Goal: Task Accomplishment & Management: Manage account settings

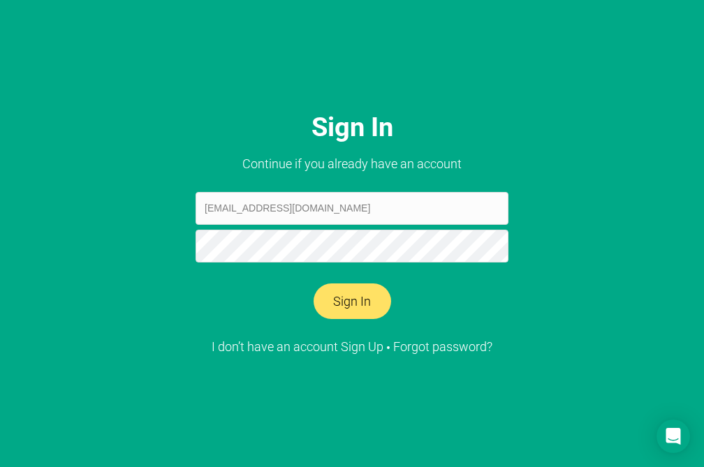
type input "[EMAIL_ADDRESS][DOMAIN_NAME]"
click at [356, 301] on button "Sign In" at bounding box center [353, 302] width 78 height 36
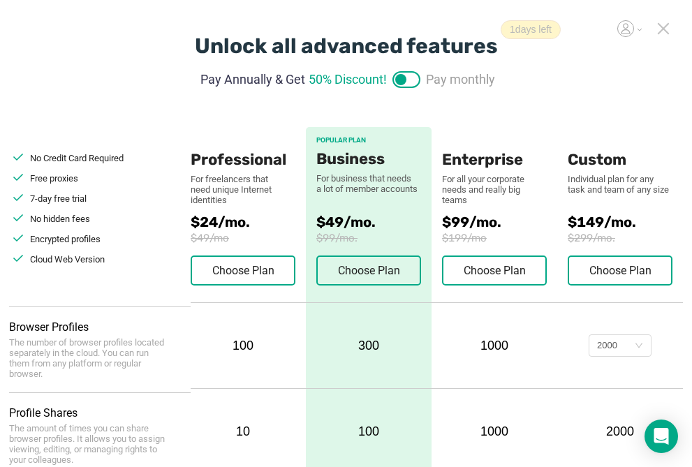
click at [663, 31] on icon at bounding box center [663, 28] width 13 height 13
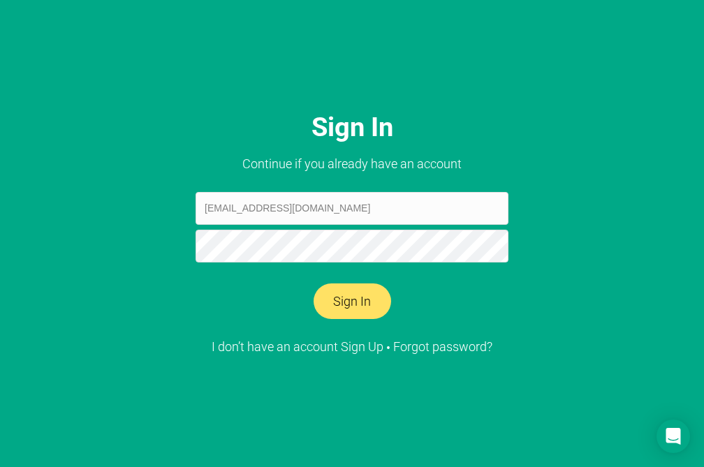
type input "[EMAIL_ADDRESS][DOMAIN_NAME]"
click at [314, 284] on button "Sign In" at bounding box center [353, 302] width 78 height 36
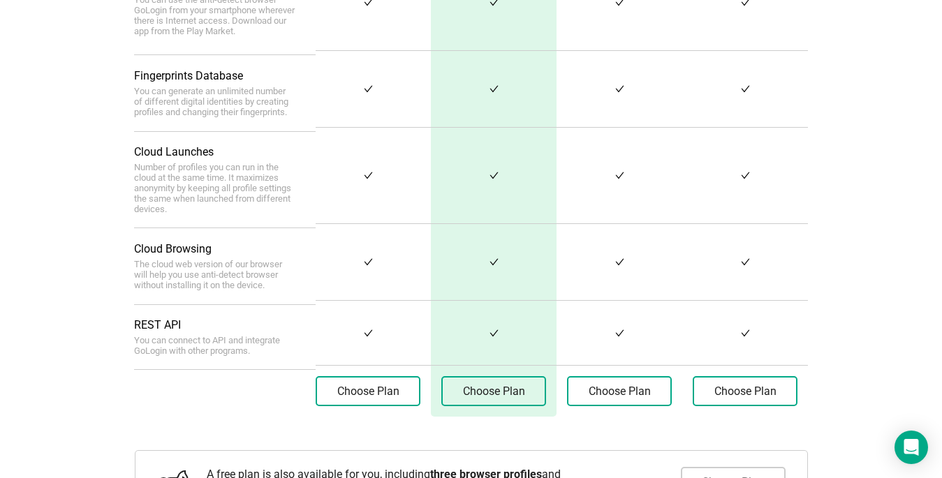
scroll to position [677, 0]
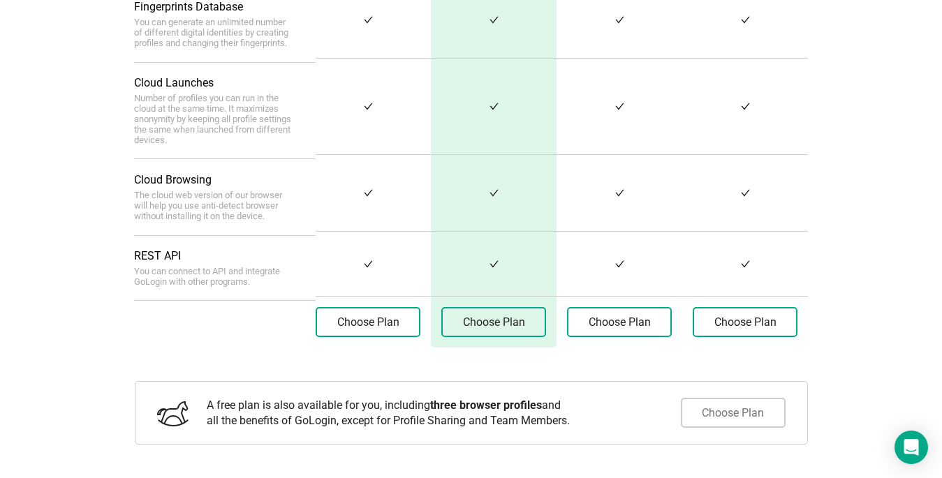
click at [703, 415] on button "Choose Plan" at bounding box center [733, 413] width 105 height 30
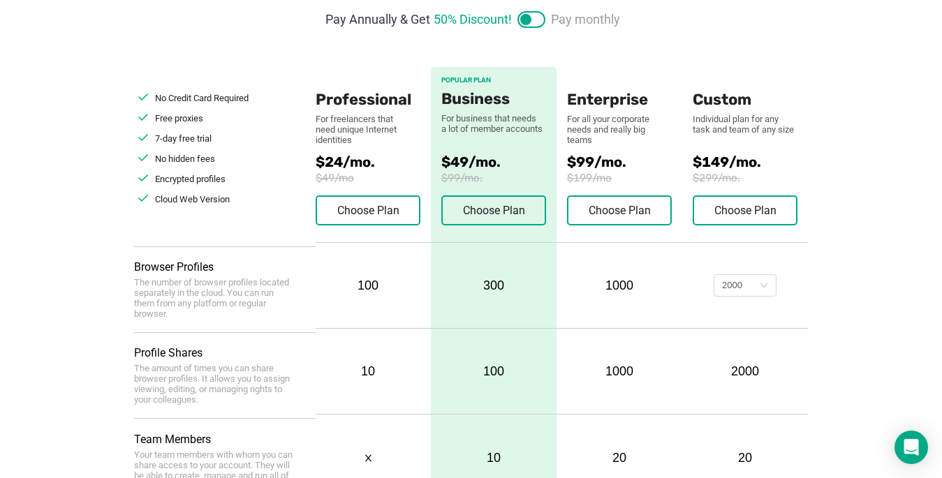
scroll to position [0, 0]
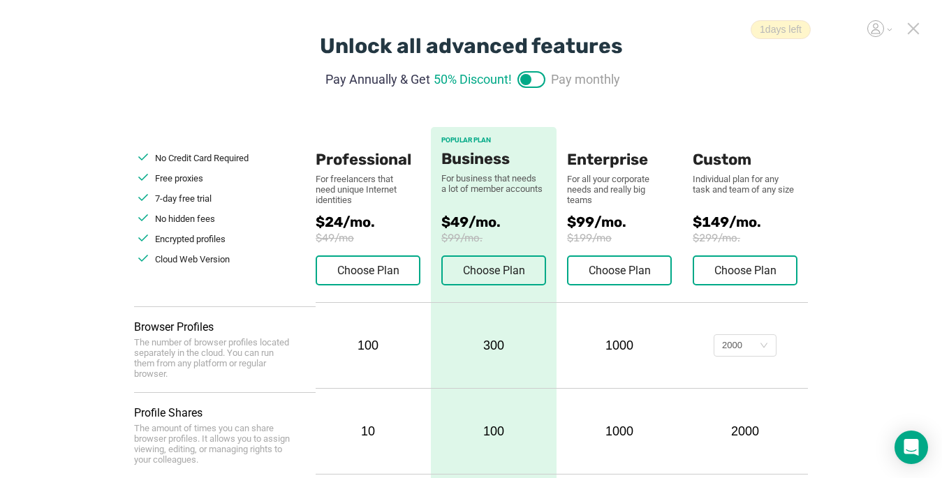
click at [703, 31] on icon at bounding box center [913, 28] width 13 height 13
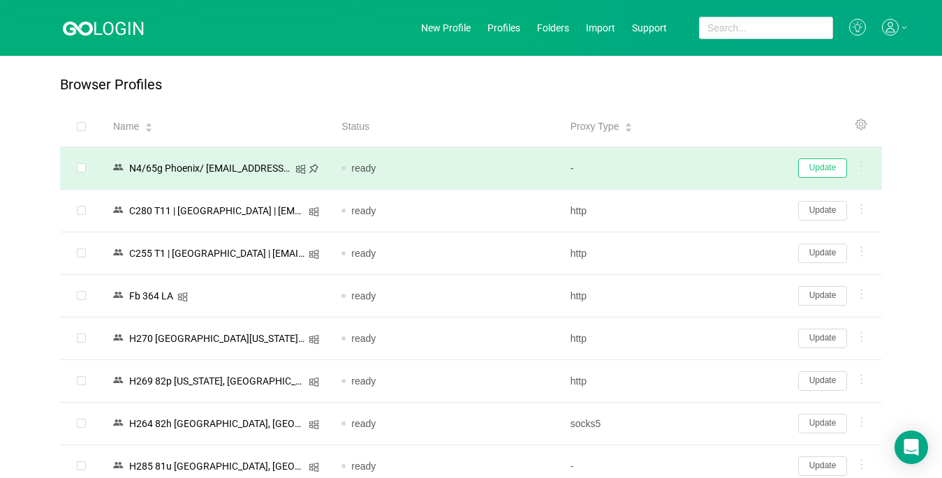
click at [703, 167] on button "Update" at bounding box center [822, 169] width 49 height 20
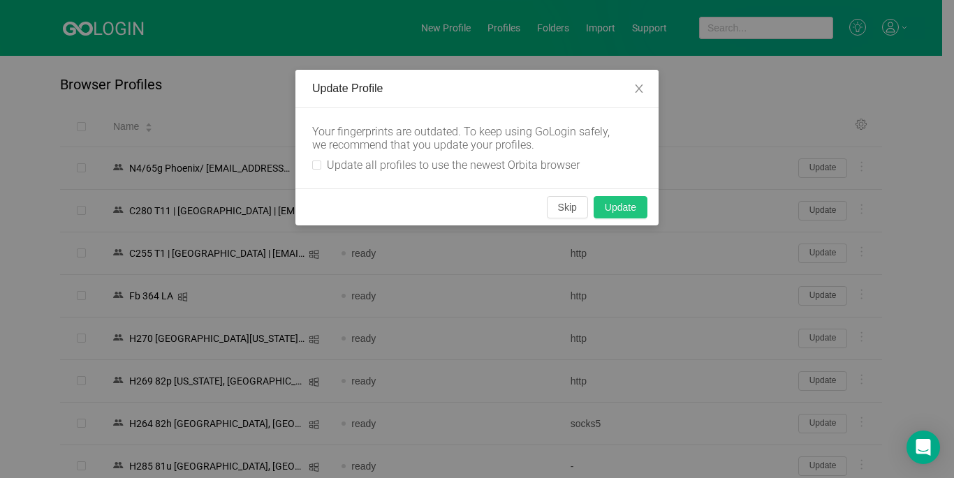
click at [635, 208] on button "Update" at bounding box center [621, 207] width 54 height 22
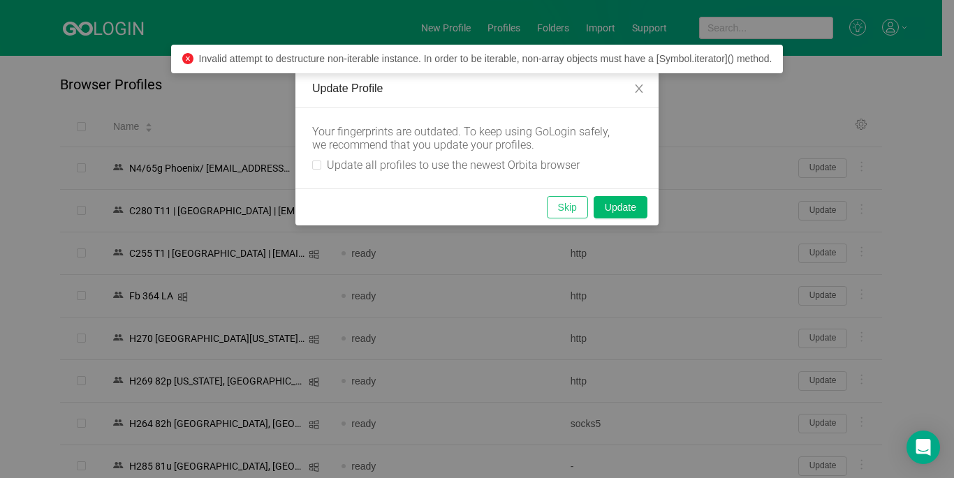
click at [566, 206] on button "Skip" at bounding box center [567, 207] width 41 height 22
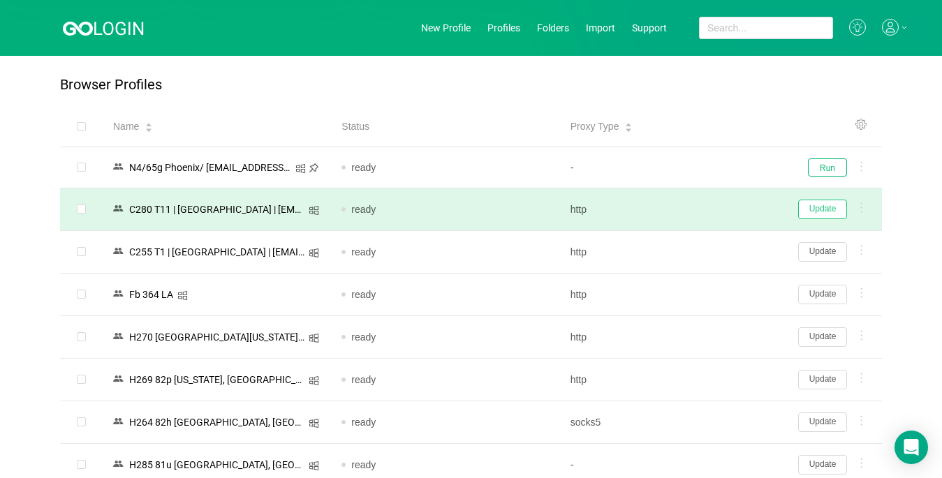
click at [703, 209] on button "Update" at bounding box center [822, 210] width 49 height 20
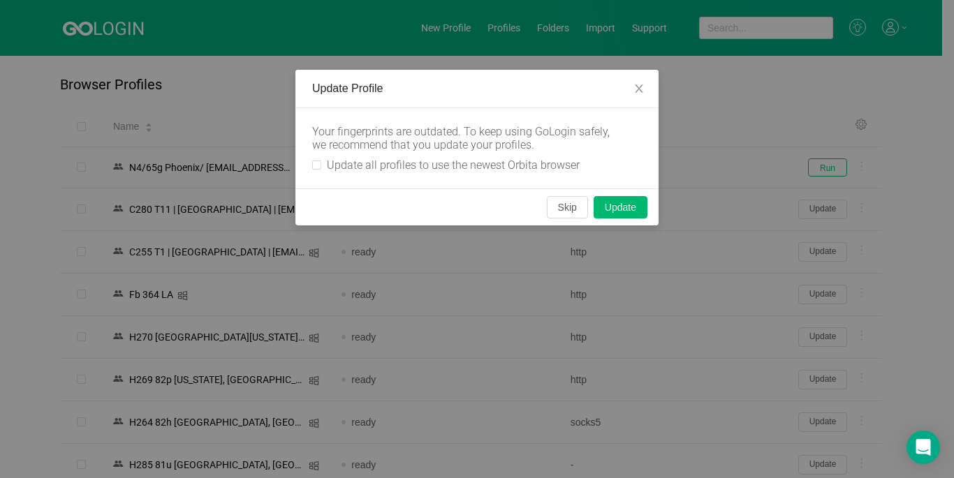
click at [318, 161] on label "Update all profiles to use the newest Orbita browser" at bounding box center [448, 165] width 273 height 13
click at [318, 161] on input "Update all profiles to use the newest Orbita browser" at bounding box center [316, 165] width 9 height 9
checkbox input "true"
click at [570, 208] on button "Skip" at bounding box center [567, 207] width 41 height 22
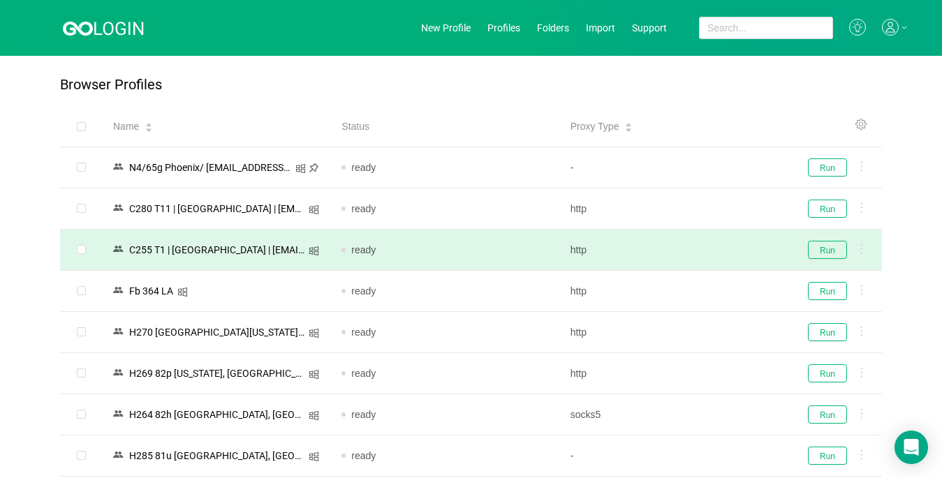
scroll to position [61, 0]
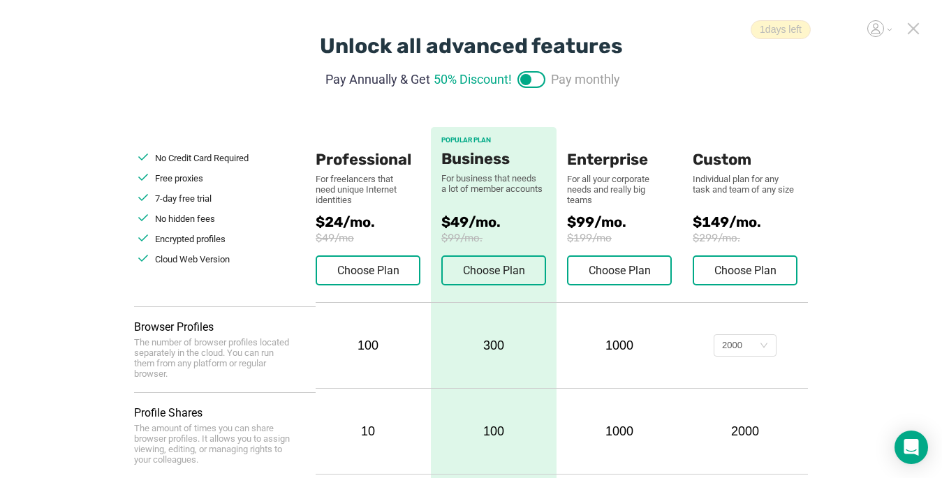
click at [703, 24] on icon at bounding box center [913, 28] width 13 height 13
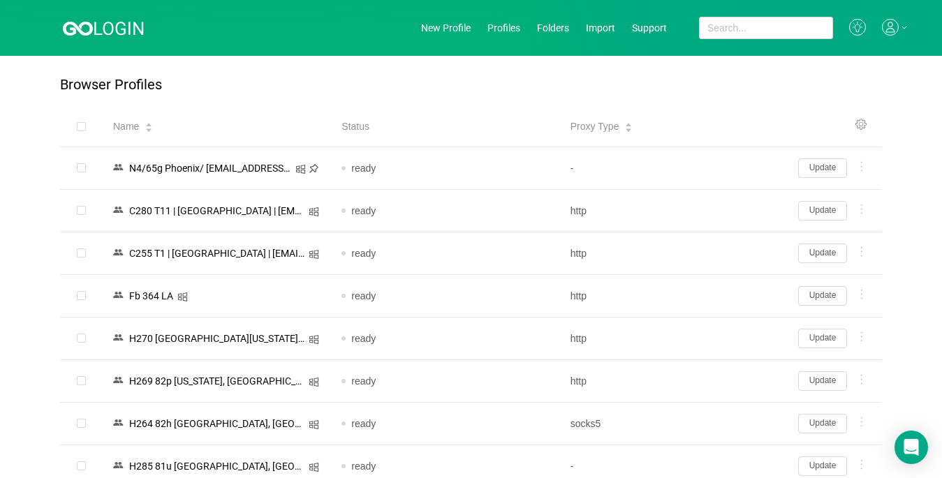
click at [703, 29] on icon at bounding box center [889, 30] width 9 height 5
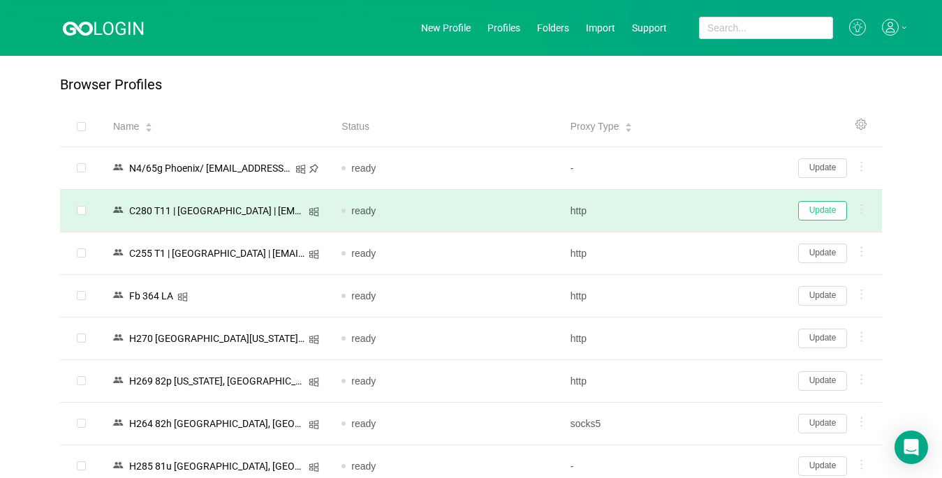
click at [703, 209] on button "Update" at bounding box center [822, 211] width 49 height 20
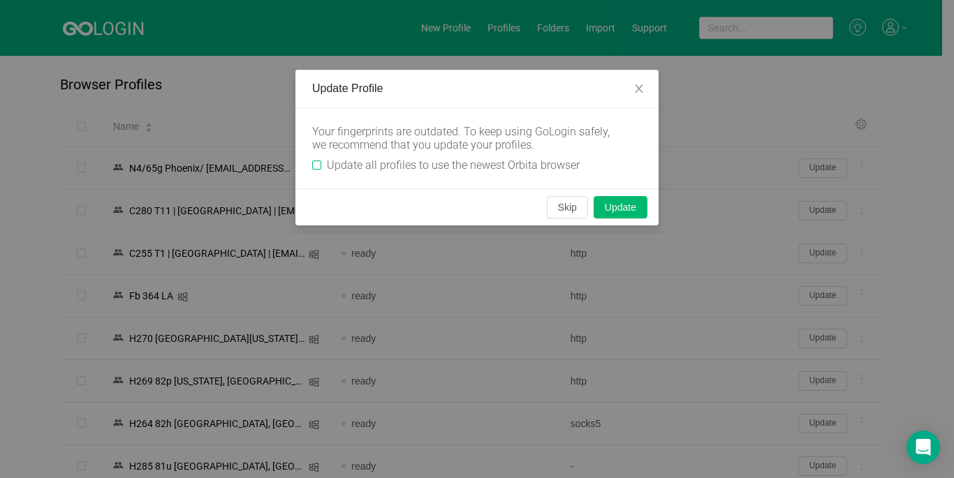
click at [316, 162] on input "Update all profiles to use the newest Orbita browser" at bounding box center [316, 165] width 9 height 9
checkbox input "true"
click at [580, 205] on button "Skip" at bounding box center [567, 207] width 41 height 22
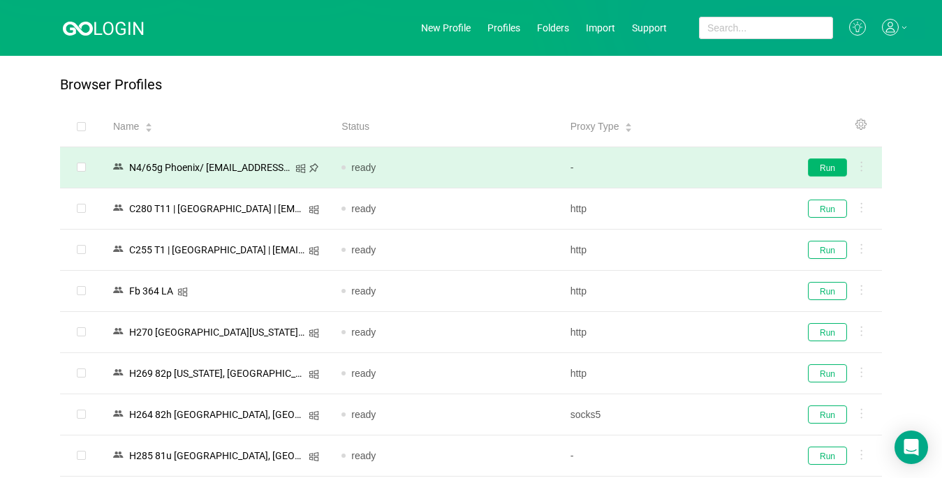
click at [703, 170] on button "Run" at bounding box center [827, 168] width 39 height 18
click at [703, 24] on icon at bounding box center [890, 27] width 17 height 17
click at [703, 24] on icon at bounding box center [891, 25] width 6 height 6
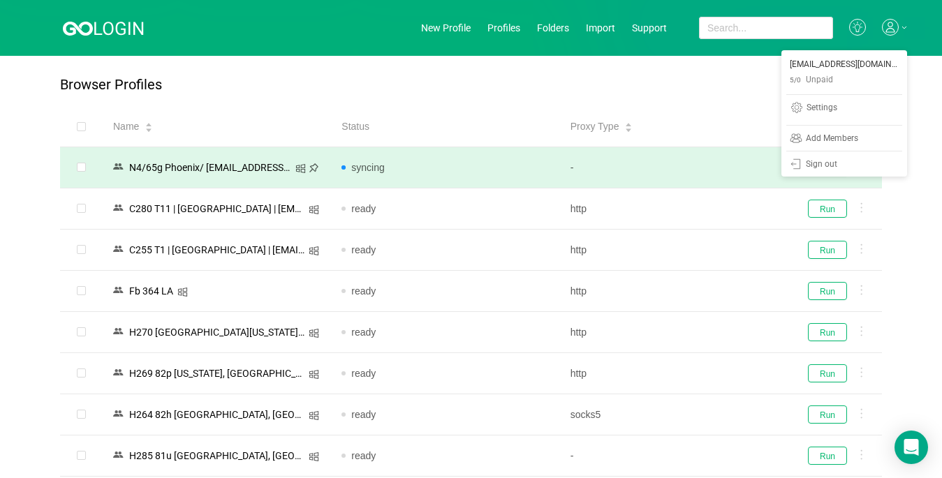
click at [703, 23] on icon at bounding box center [890, 27] width 17 height 17
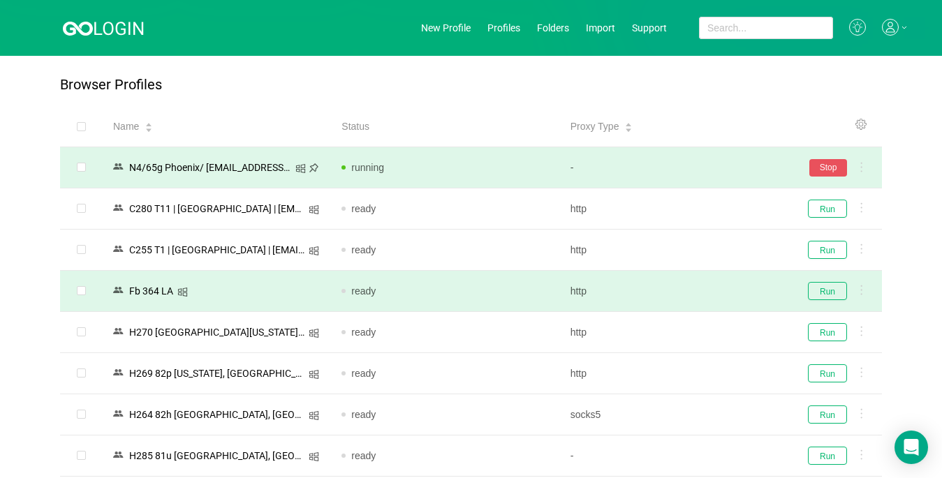
scroll to position [209, 0]
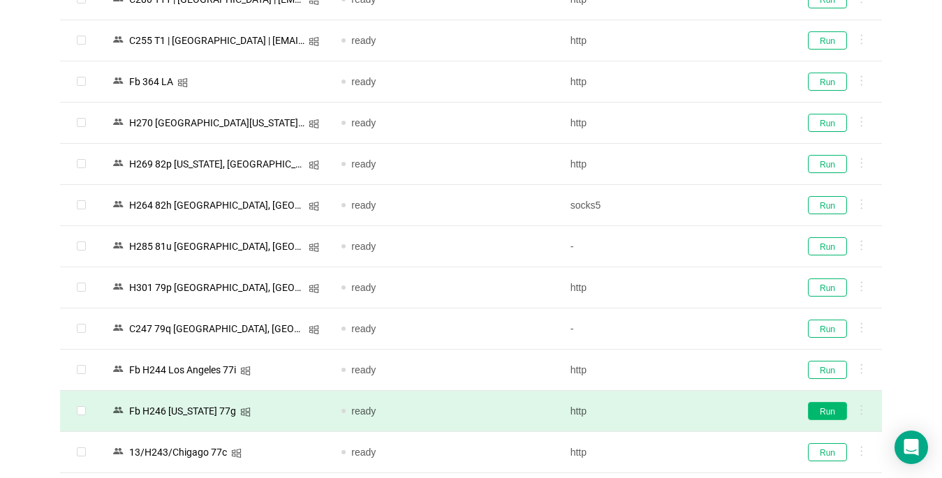
click at [703, 411] on button "Run" at bounding box center [827, 411] width 39 height 18
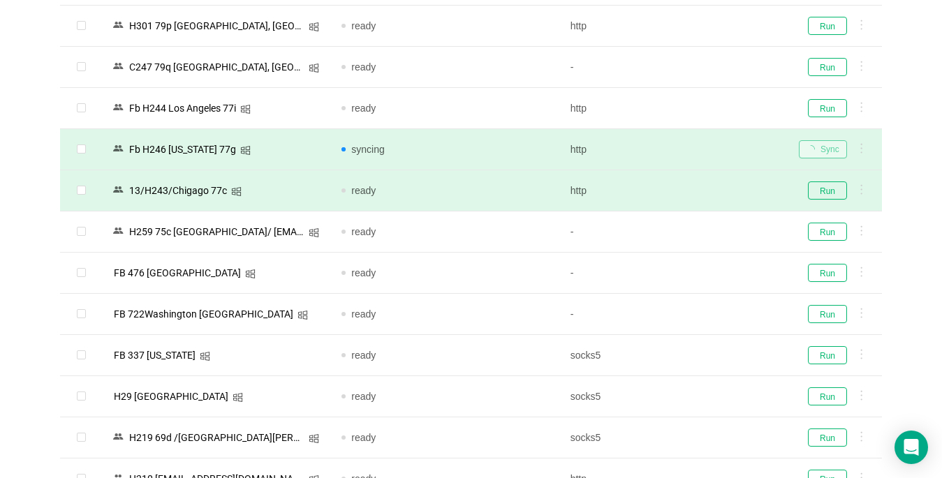
scroll to position [489, 0]
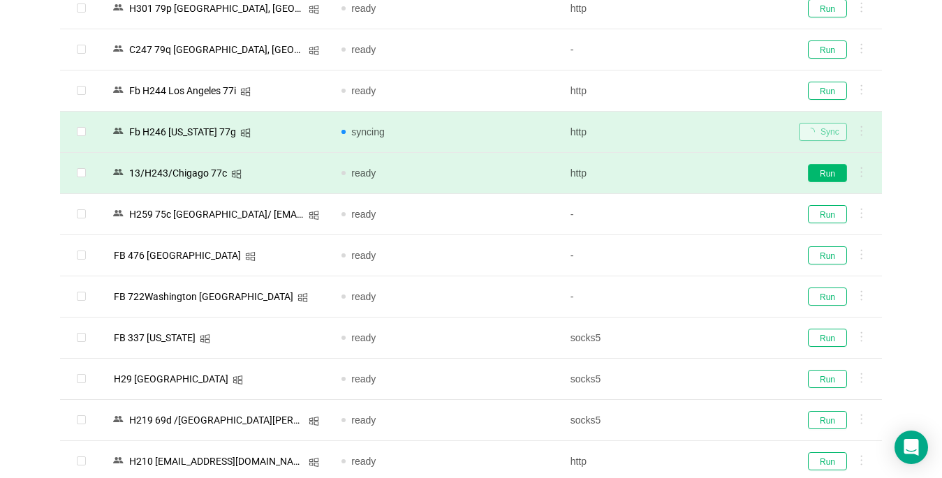
click at [703, 175] on button "Run" at bounding box center [827, 173] width 39 height 18
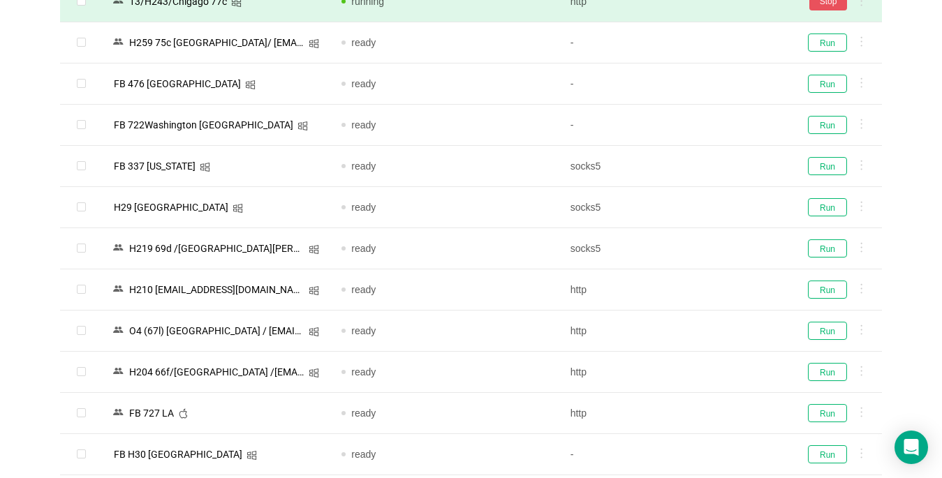
scroll to position [698, 0]
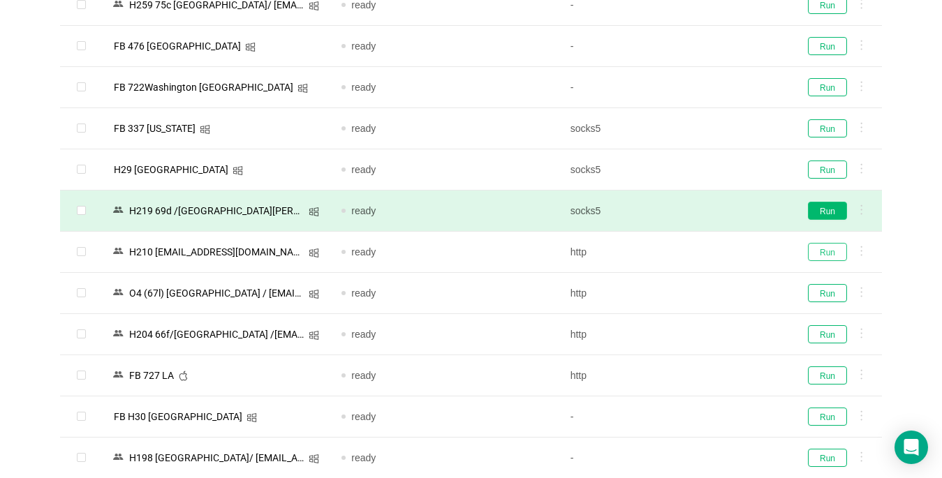
click at [703, 249] on button "Run" at bounding box center [827, 252] width 39 height 18
click at [703, 212] on button "Run" at bounding box center [827, 211] width 39 height 18
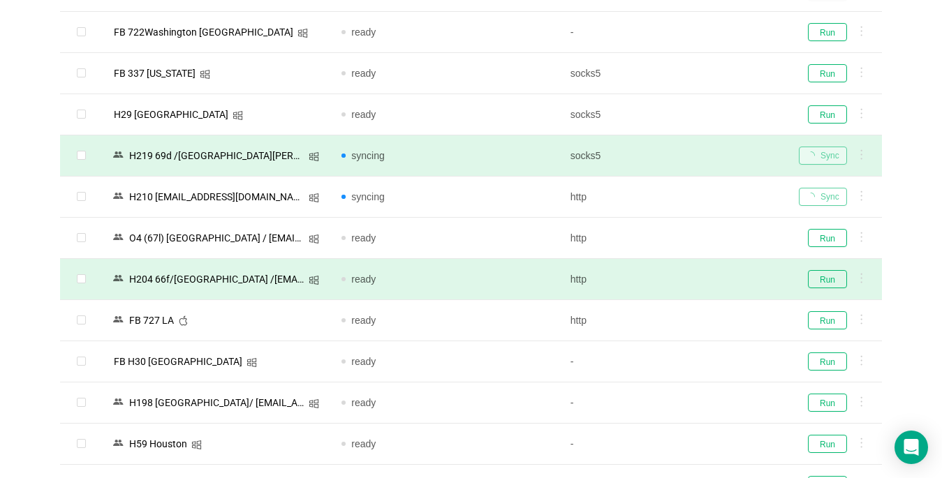
scroll to position [838, 0]
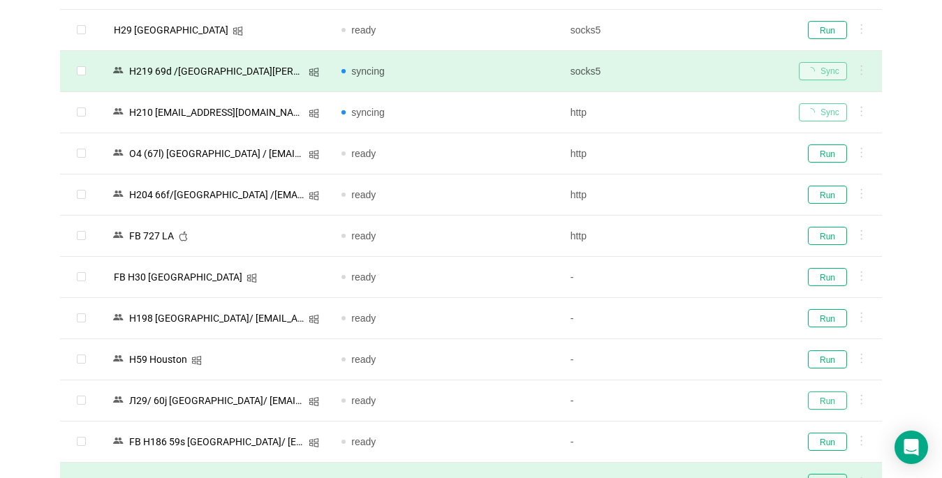
click at [703, 399] on button "Run" at bounding box center [827, 401] width 39 height 18
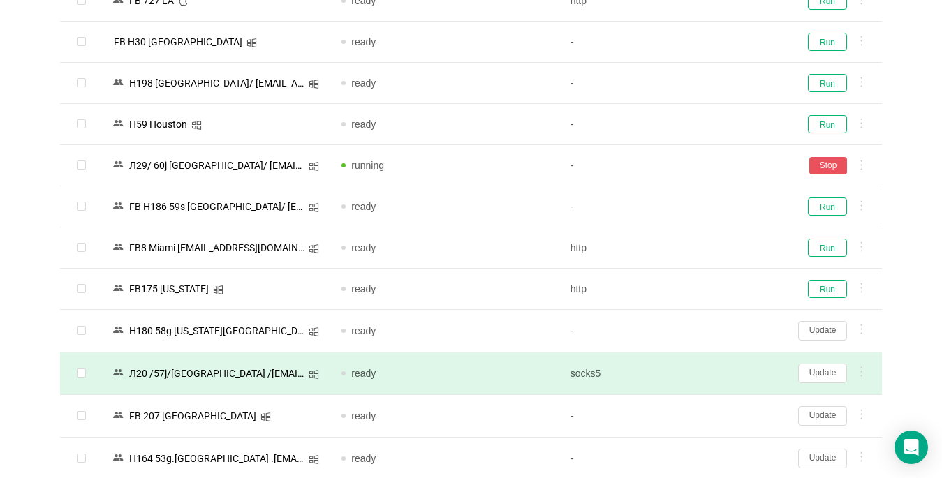
scroll to position [1117, 0]
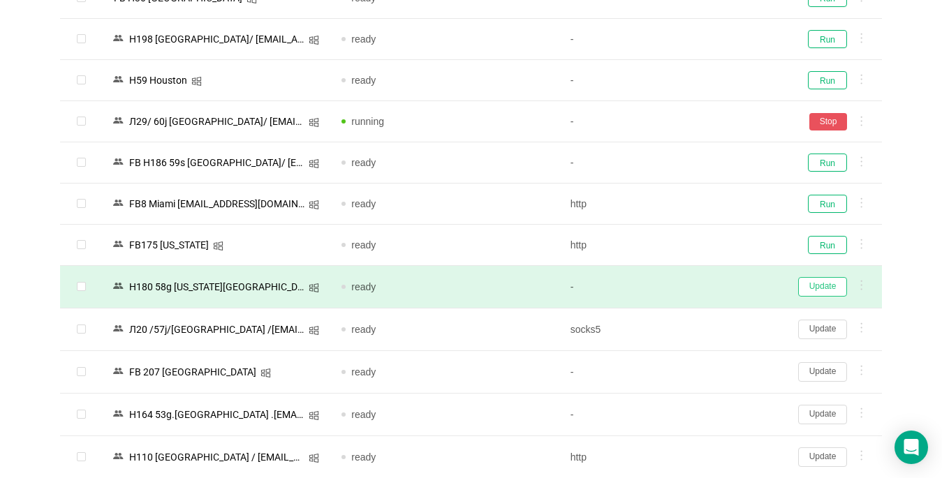
click at [703, 290] on button "Update" at bounding box center [822, 287] width 49 height 20
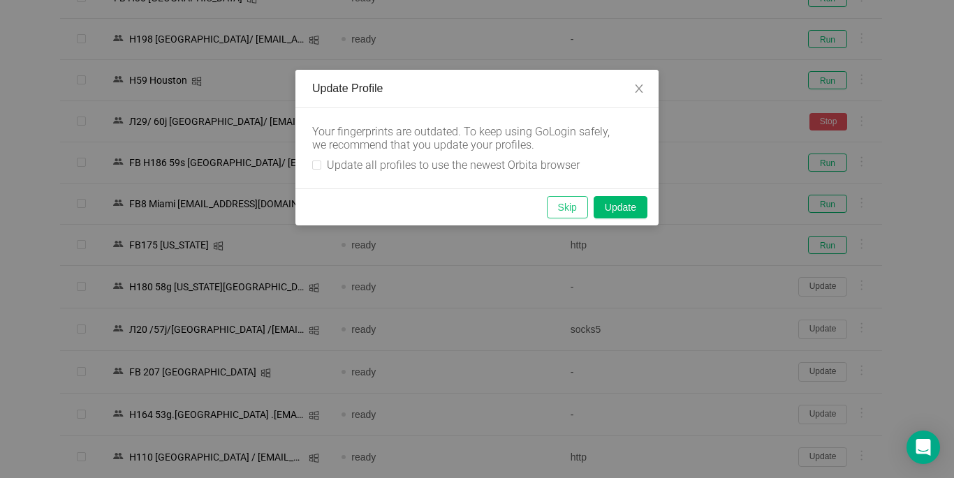
click at [565, 207] on button "Skip" at bounding box center [567, 207] width 41 height 22
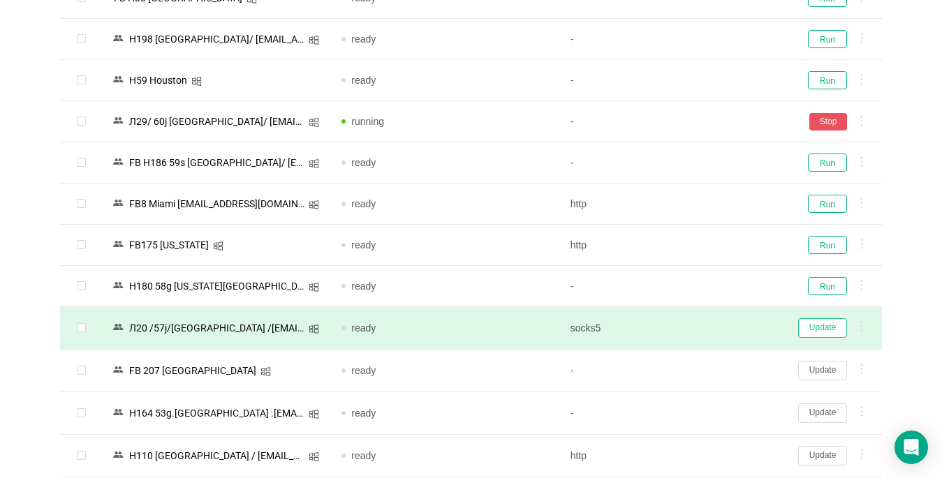
click at [703, 326] on button "Update" at bounding box center [822, 328] width 49 height 20
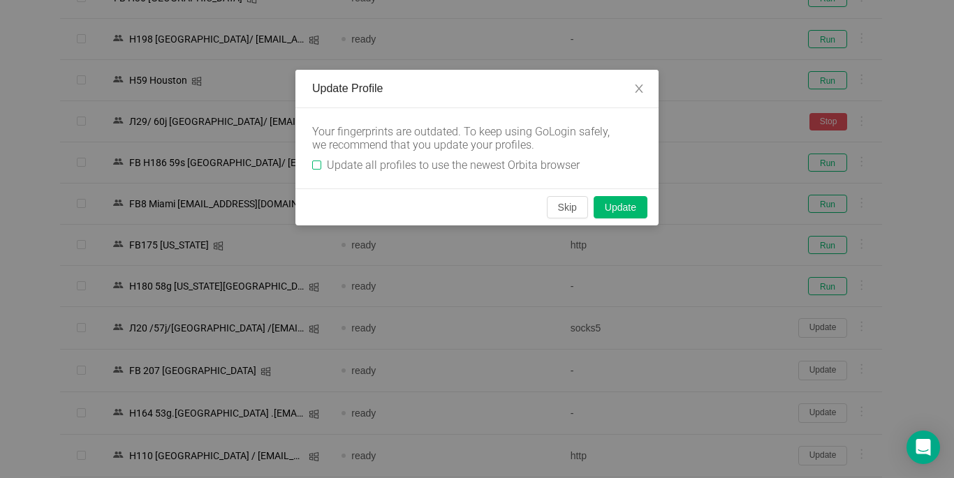
click at [315, 159] on label "Update all profiles to use the newest Orbita browser" at bounding box center [448, 165] width 273 height 13
click at [315, 161] on input "Update all profiles to use the newest Orbita browser" at bounding box center [316, 165] width 9 height 9
checkbox input "true"
click at [566, 209] on button "Skip" at bounding box center [567, 207] width 41 height 22
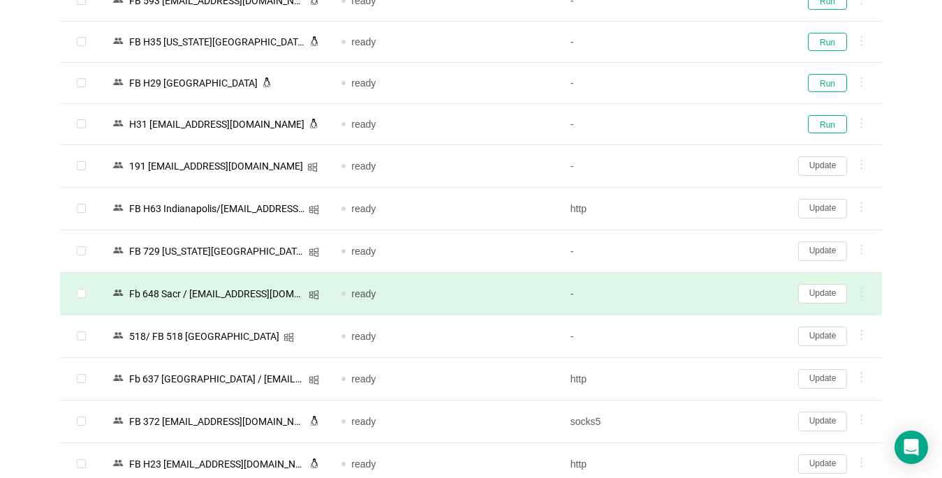
scroll to position [2404, 0]
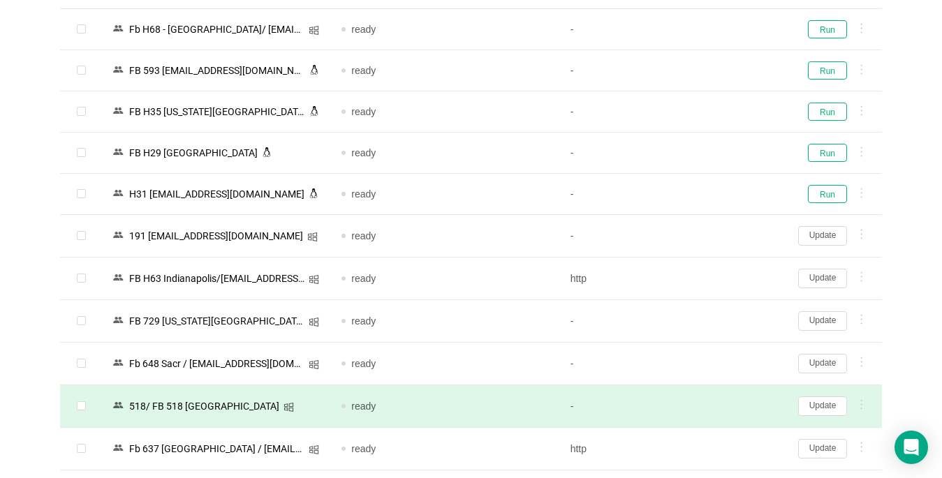
click at [703, 406] on icon at bounding box center [861, 404] width 2 height 10
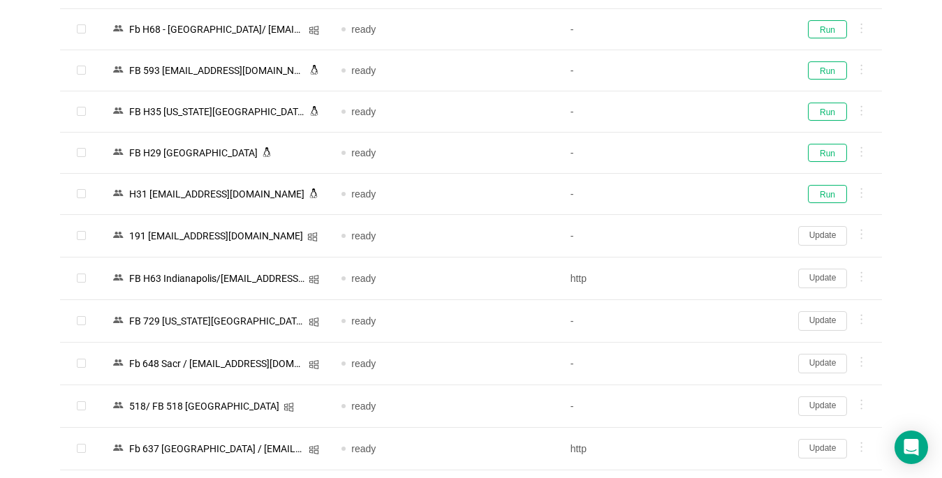
scroll to position [2544, 0]
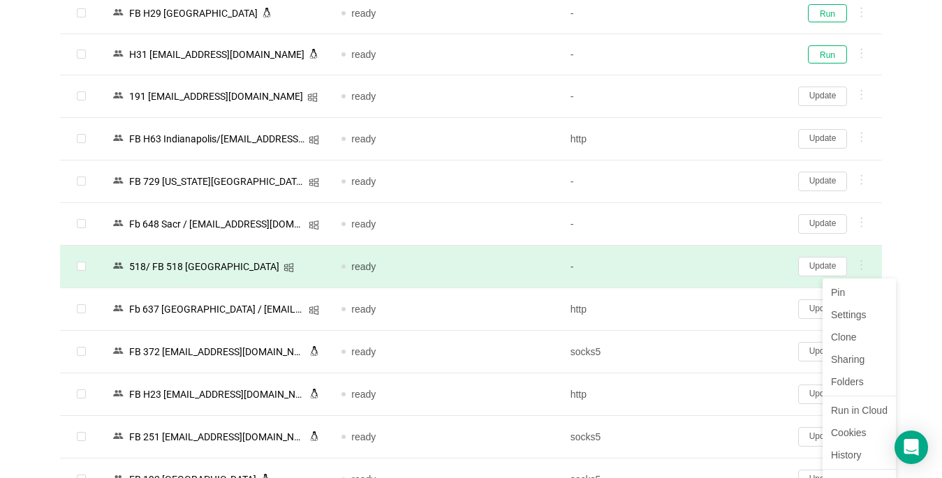
click at [703, 265] on div at bounding box center [858, 268] width 15 height 17
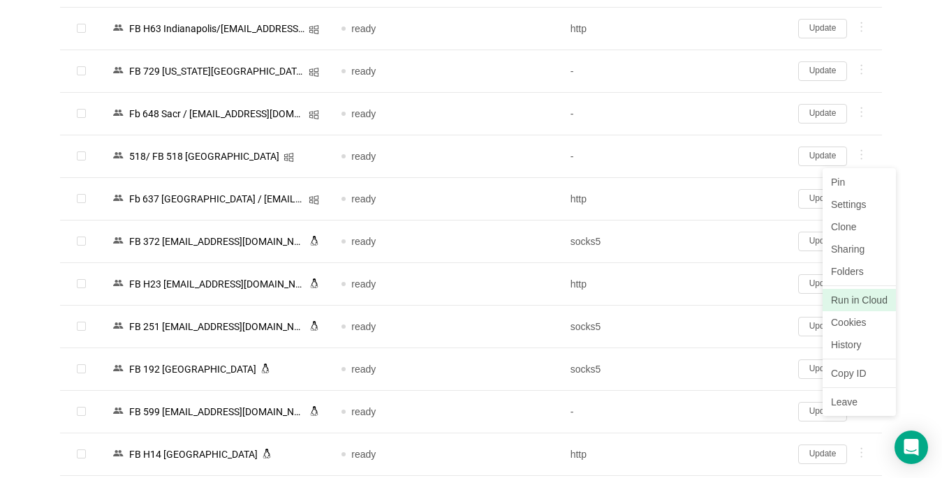
scroll to position [2684, 0]
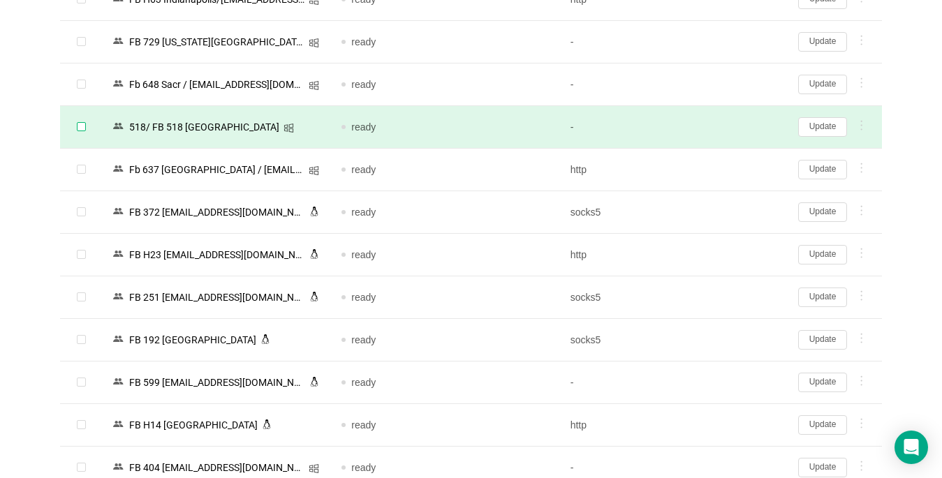
click at [78, 125] on input "checkbox" at bounding box center [81, 126] width 9 height 9
checkbox input "true"
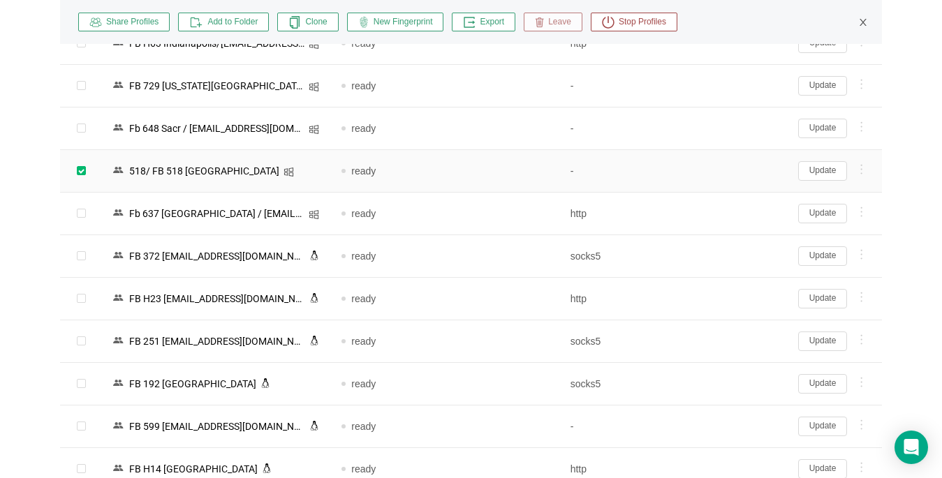
click at [565, 22] on span "Leave" at bounding box center [557, 22] width 27 height 13
click at [626, 84] on button "Yes" at bounding box center [631, 83] width 27 height 17
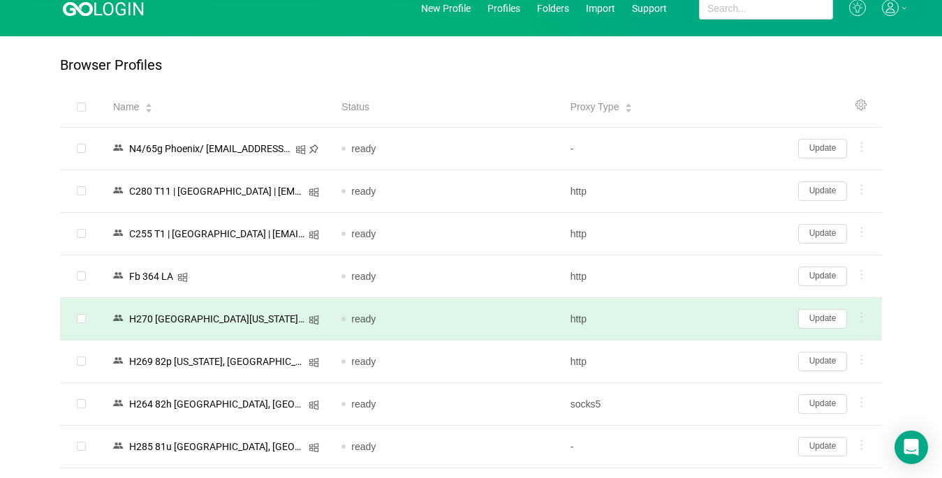
scroll to position [0, 0]
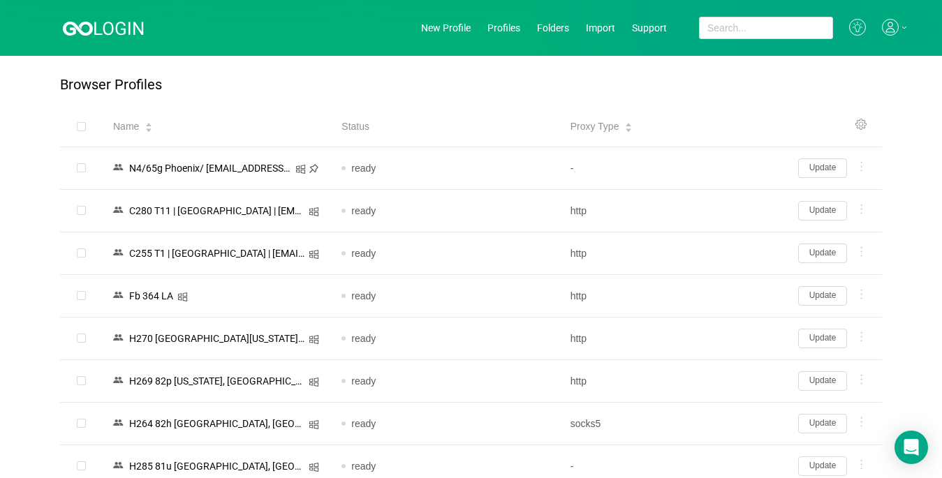
click at [703, 19] on icon at bounding box center [890, 27] width 17 height 17
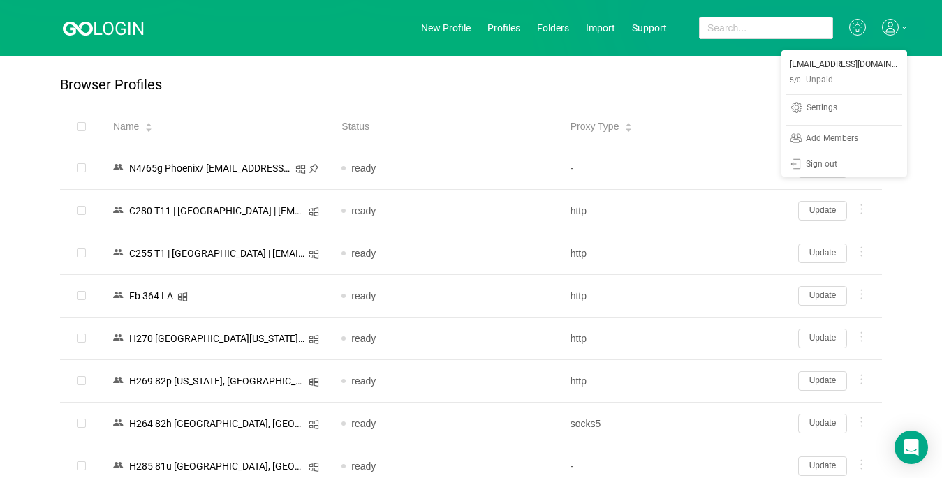
click at [703, 21] on icon at bounding box center [890, 27] width 17 height 17
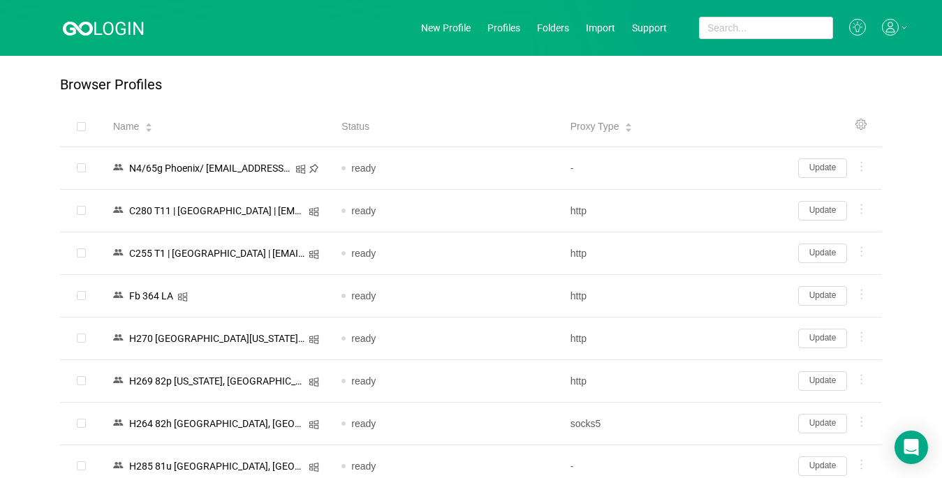
click at [703, 165] on button "Update" at bounding box center [822, 169] width 49 height 20
click at [0, 0] on div at bounding box center [0, 0] width 0 height 0
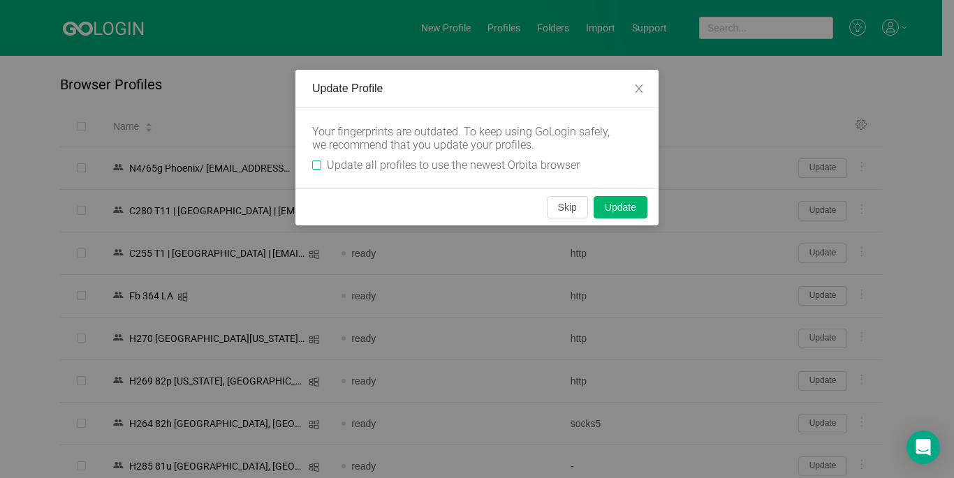
click at [318, 162] on input "Update all profiles to use the newest Orbita browser" at bounding box center [316, 165] width 9 height 9
checkbox input "true"
click at [565, 204] on button "Skip" at bounding box center [567, 207] width 41 height 22
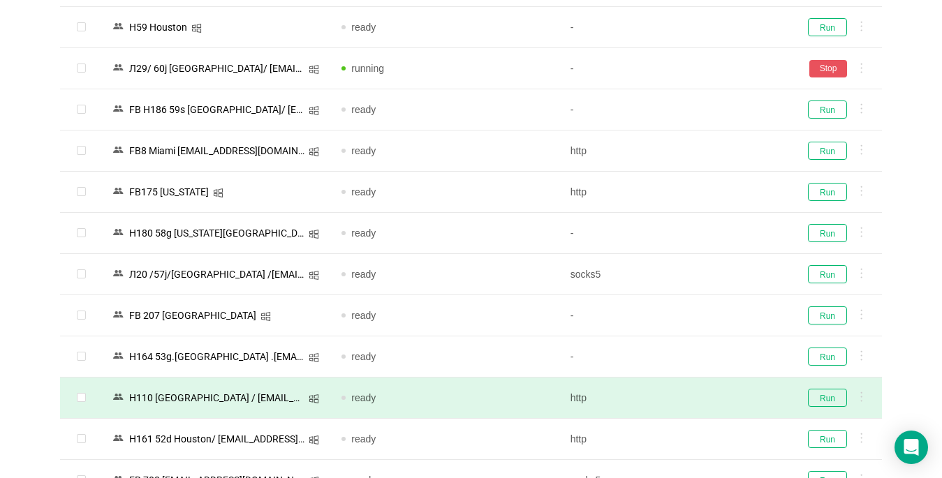
scroll to position [1117, 0]
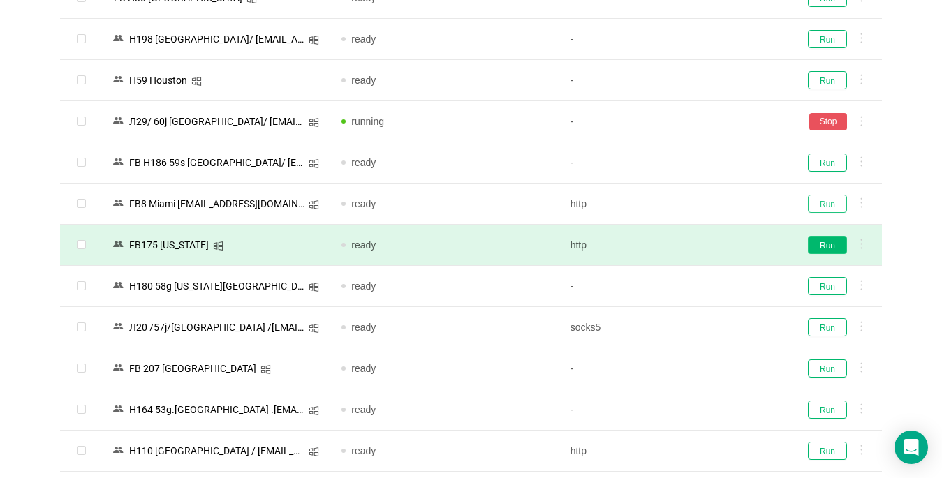
click at [703, 202] on button "Run" at bounding box center [827, 204] width 39 height 18
click at [703, 246] on button "Run" at bounding box center [827, 245] width 39 height 18
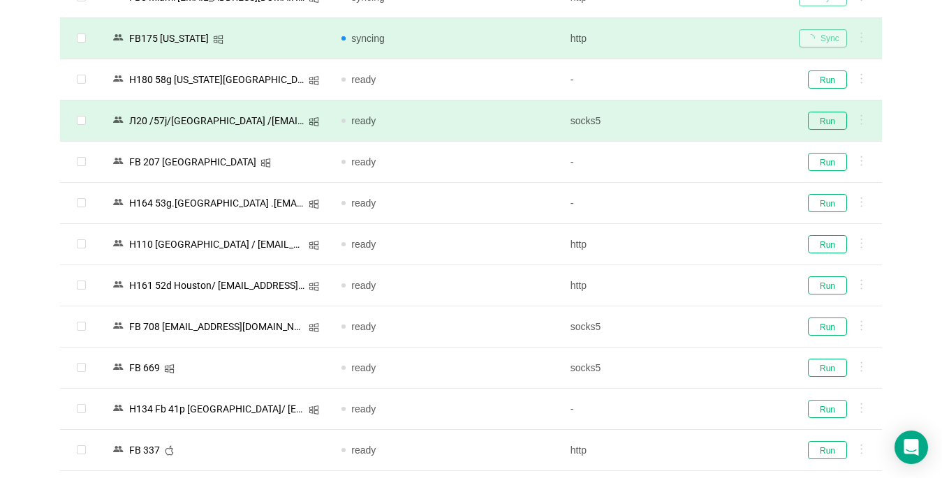
scroll to position [1327, 0]
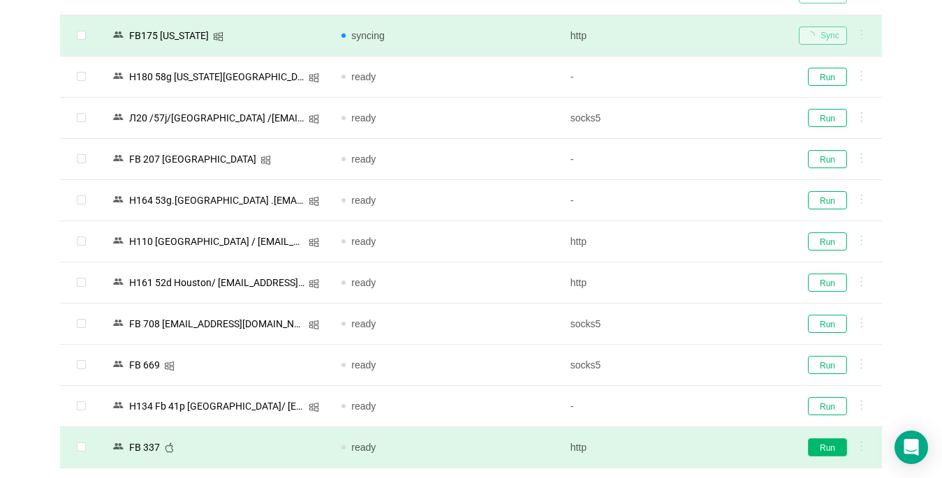
click at [703, 443] on button "Run" at bounding box center [827, 448] width 39 height 18
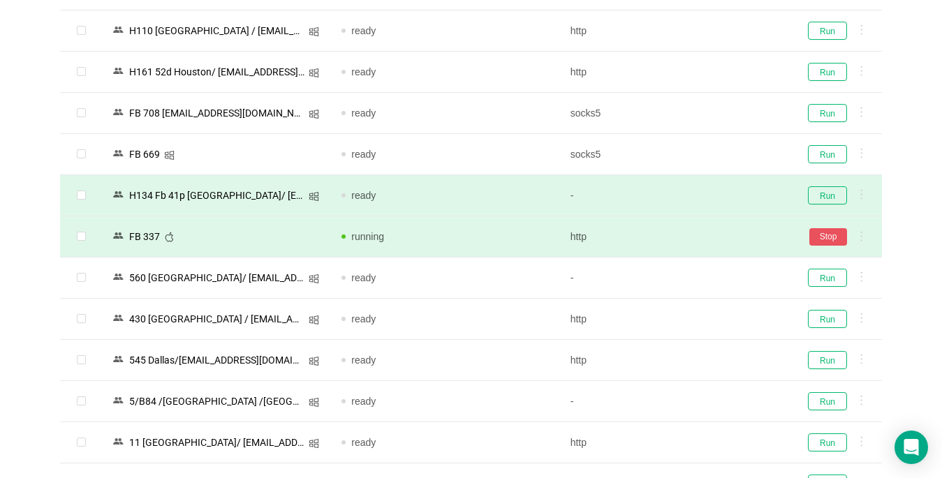
scroll to position [1676, 0]
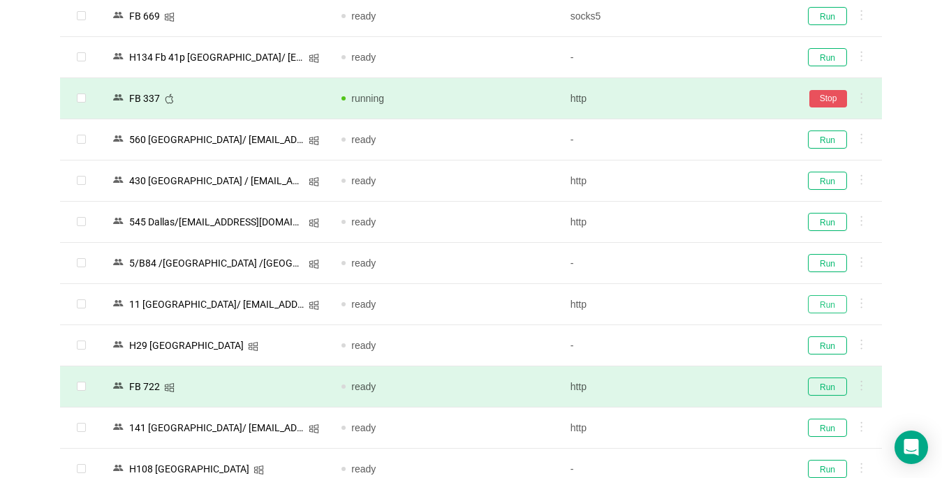
click at [703, 306] on button "Run" at bounding box center [827, 304] width 39 height 18
click at [703, 388] on button "Run" at bounding box center [827, 387] width 39 height 18
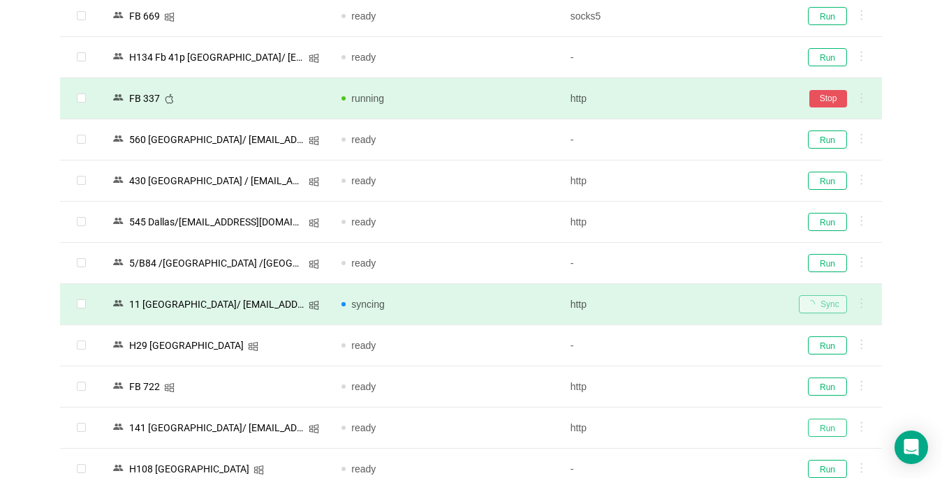
click at [703, 425] on button "Run" at bounding box center [827, 428] width 39 height 18
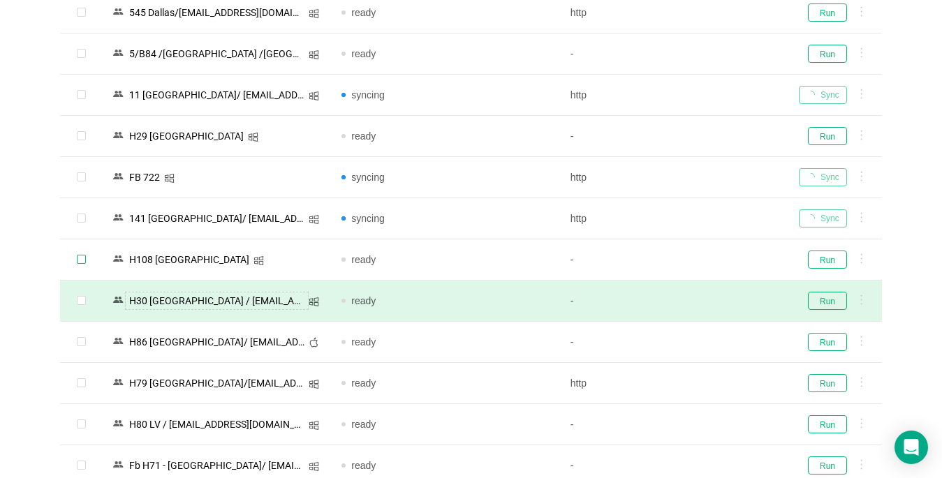
click at [80, 258] on input "checkbox" at bounding box center [81, 259] width 9 height 9
checkbox input "true"
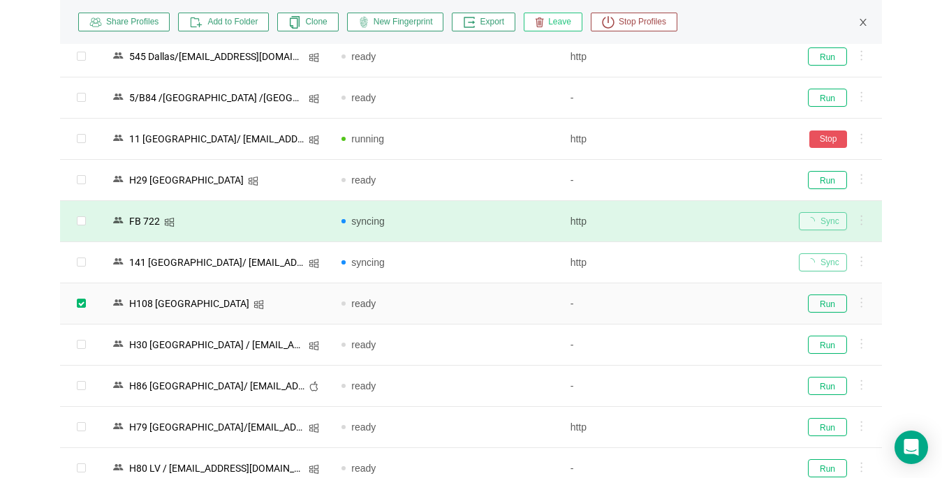
click at [557, 22] on span "Leave" at bounding box center [557, 22] width 27 height 13
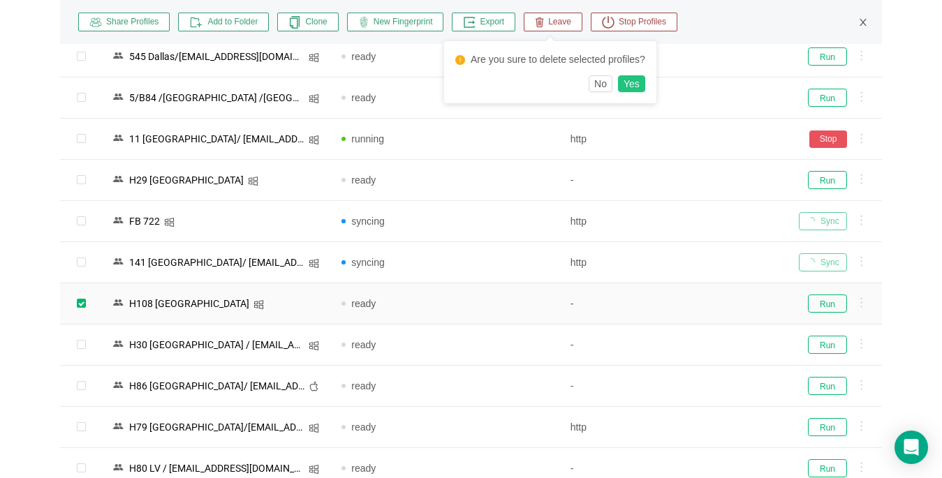
click at [635, 84] on button "Yes" at bounding box center [631, 83] width 27 height 17
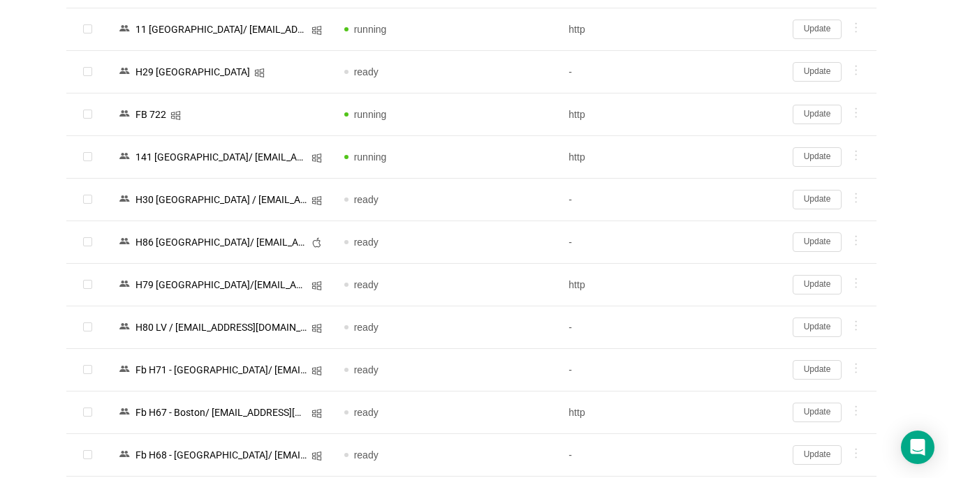
scroll to position [2095, 0]
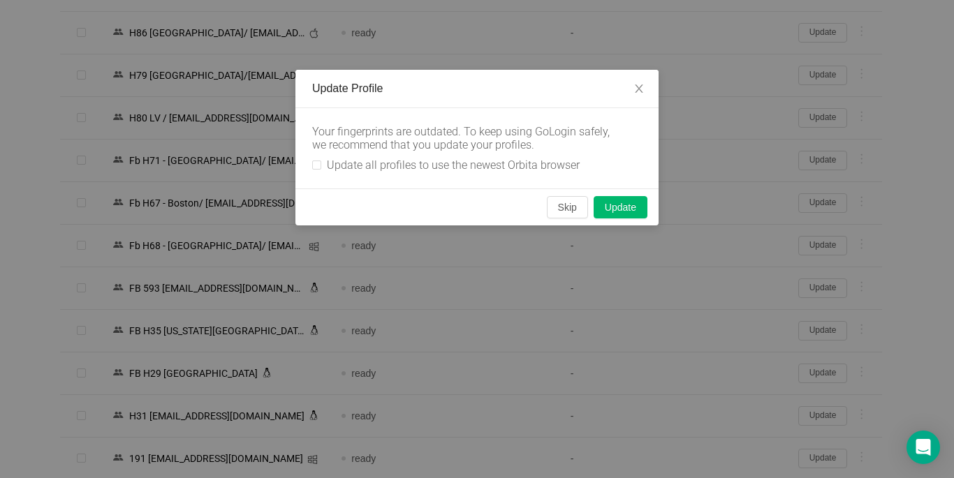
click at [311, 159] on div "Your fingerprints are outdated. To keep using GoLogin safely, we recommend that…" at bounding box center [476, 148] width 363 height 80
click at [318, 168] on input "Update all profiles to use the newest Orbita browser" at bounding box center [316, 165] width 9 height 9
checkbox input "true"
click at [566, 208] on button "Skip" at bounding box center [567, 207] width 41 height 22
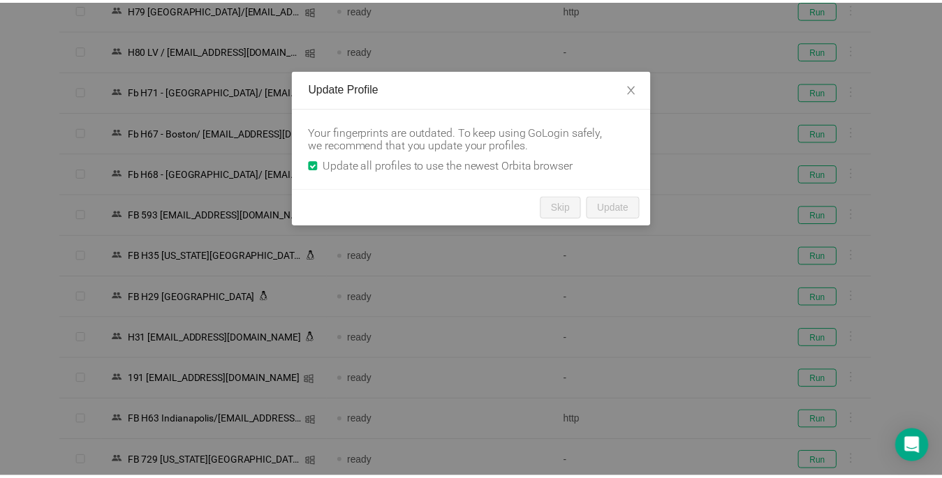
scroll to position [2032, 0]
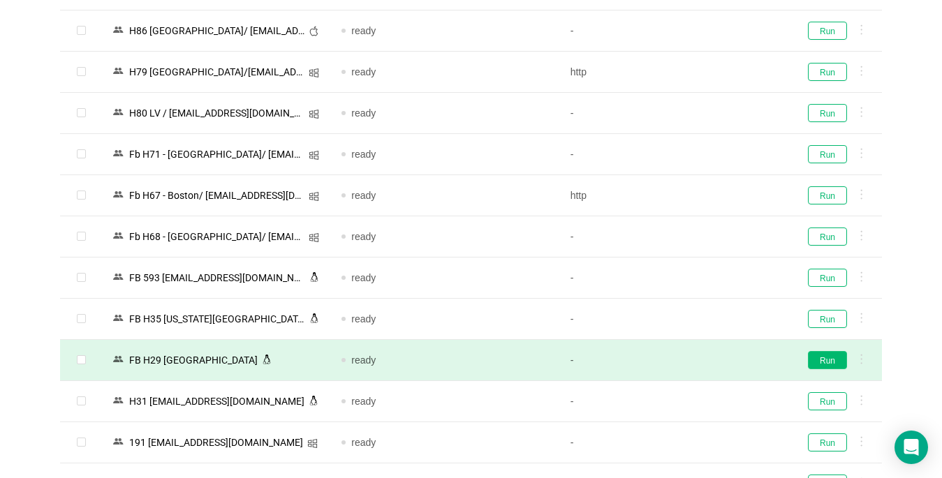
click at [703, 361] on button "Run" at bounding box center [827, 360] width 39 height 18
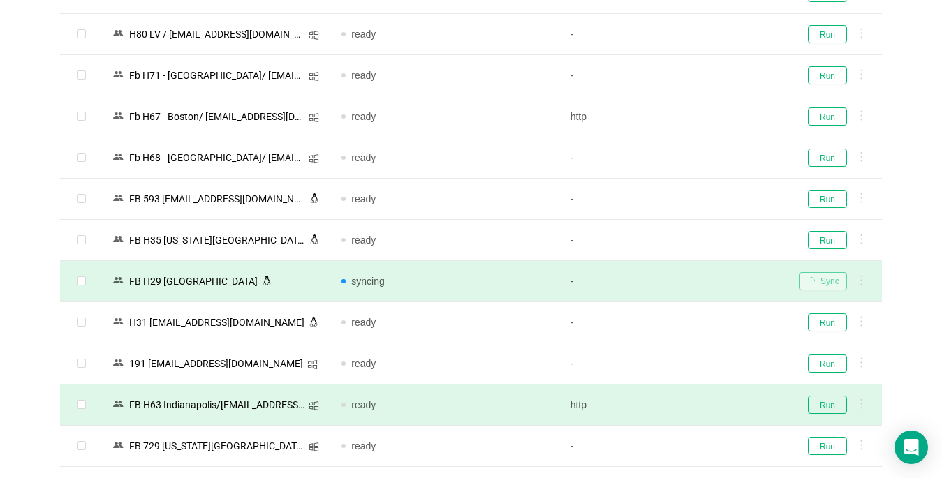
scroll to position [2172, 0]
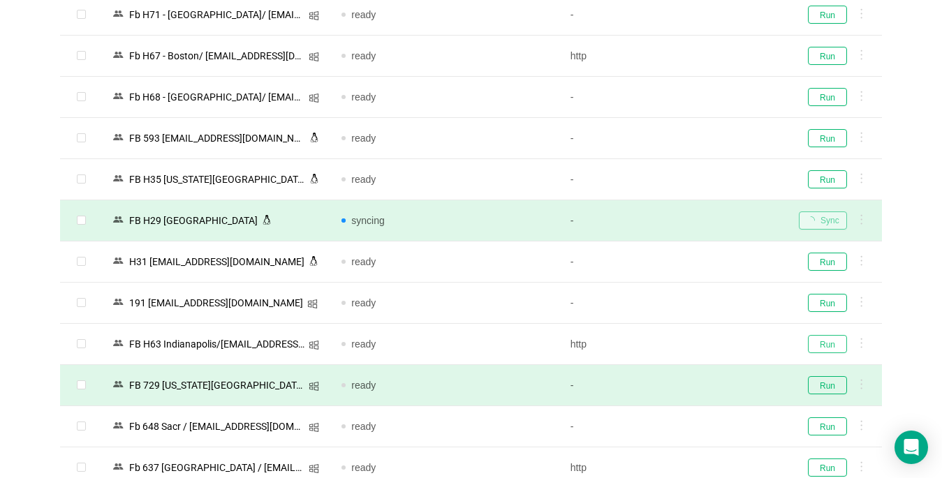
click at [703, 344] on button "Run" at bounding box center [827, 344] width 39 height 18
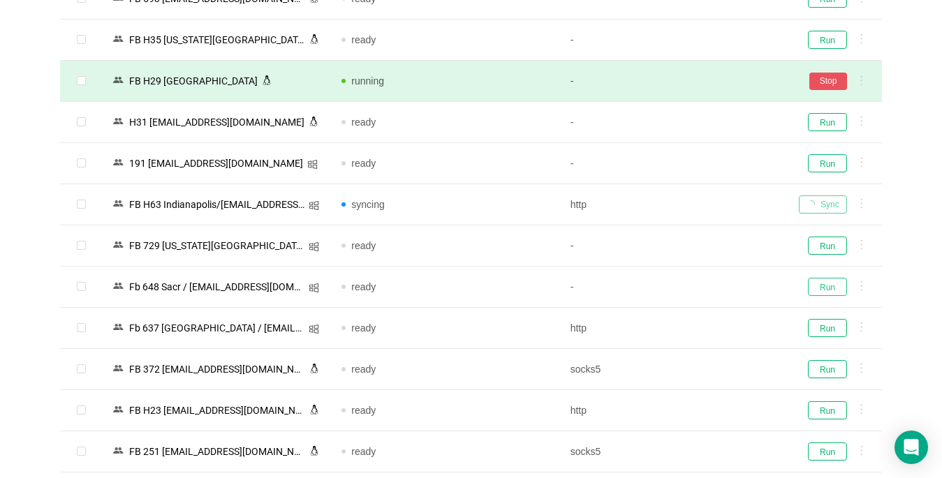
click at [703, 284] on button "Run" at bounding box center [827, 287] width 39 height 18
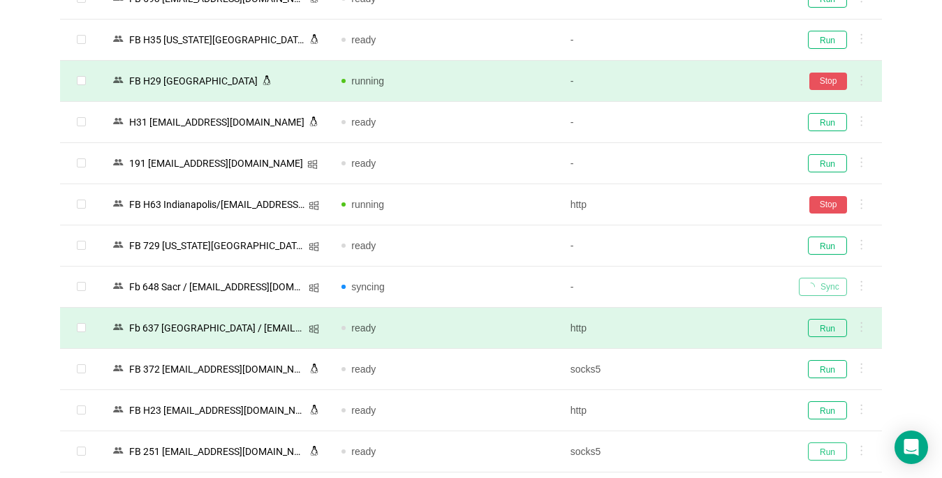
click at [703, 448] on button "Run" at bounding box center [827, 452] width 39 height 18
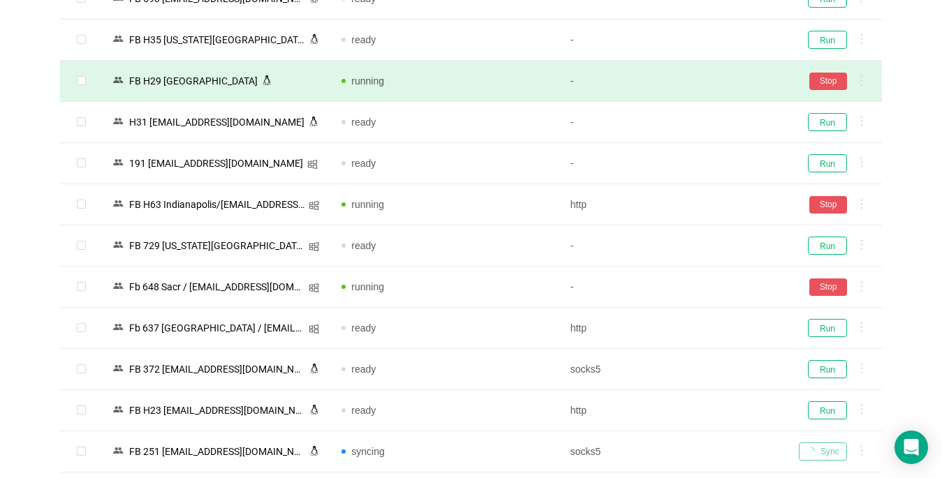
scroll to position [2660, 0]
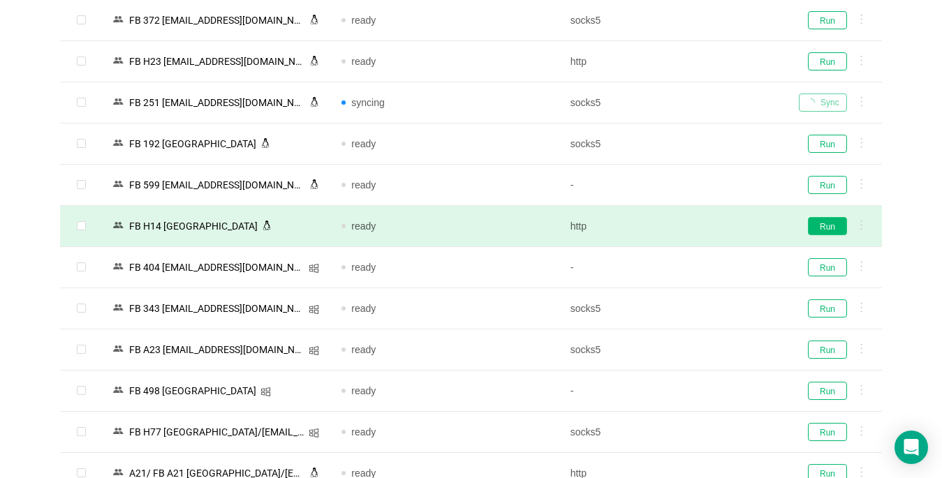
click at [703, 227] on button "Run" at bounding box center [827, 226] width 39 height 18
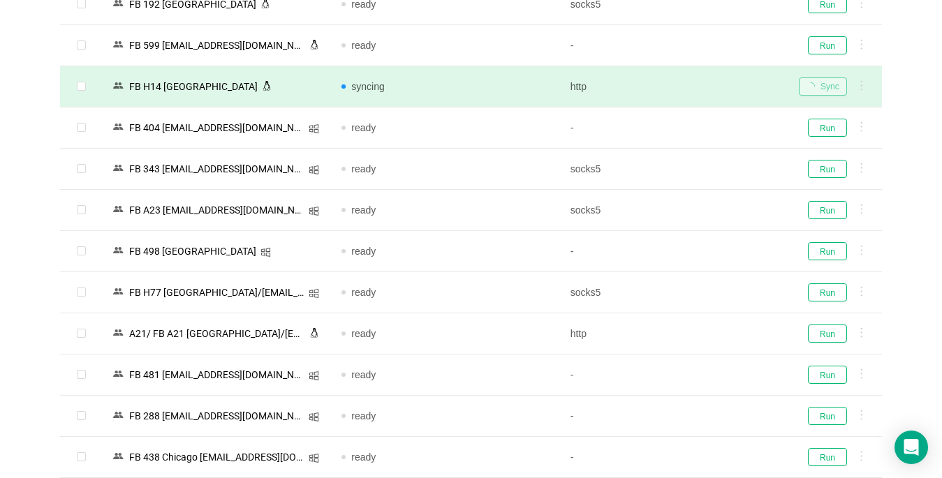
scroll to position [2940, 0]
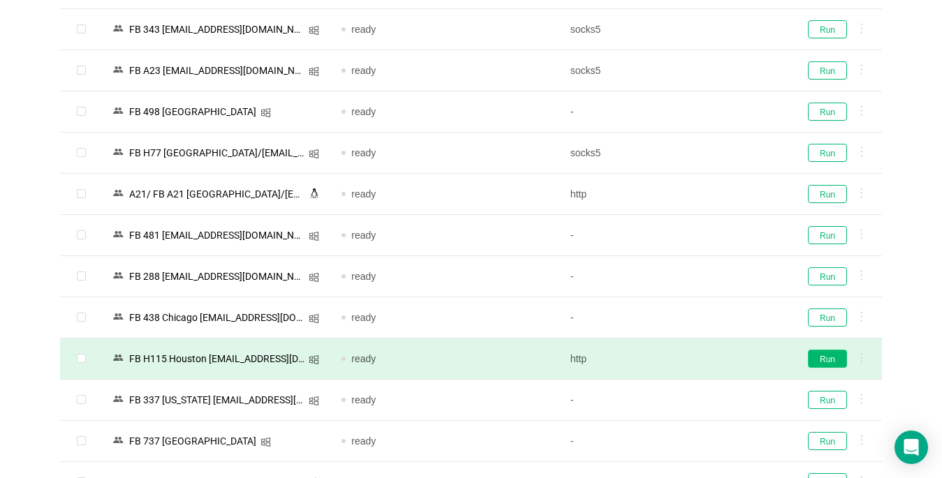
click at [703, 358] on button "Run" at bounding box center [827, 359] width 39 height 18
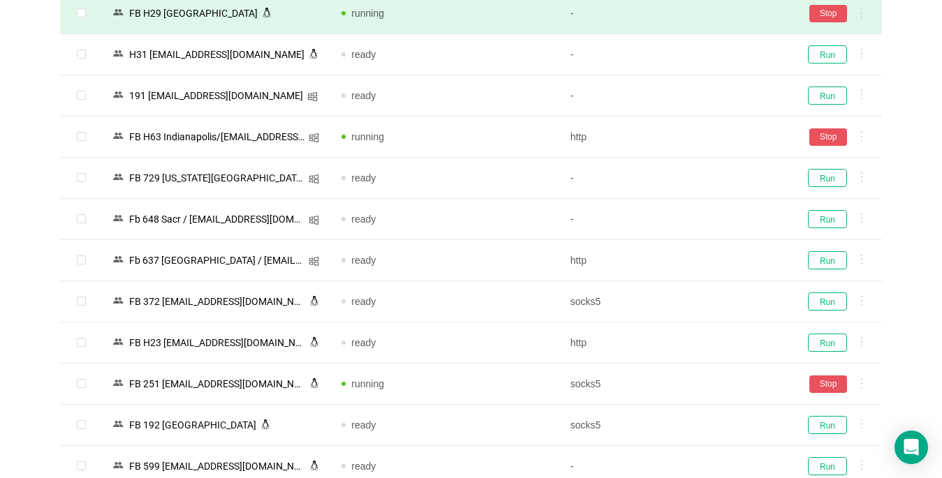
scroll to position [13, 0]
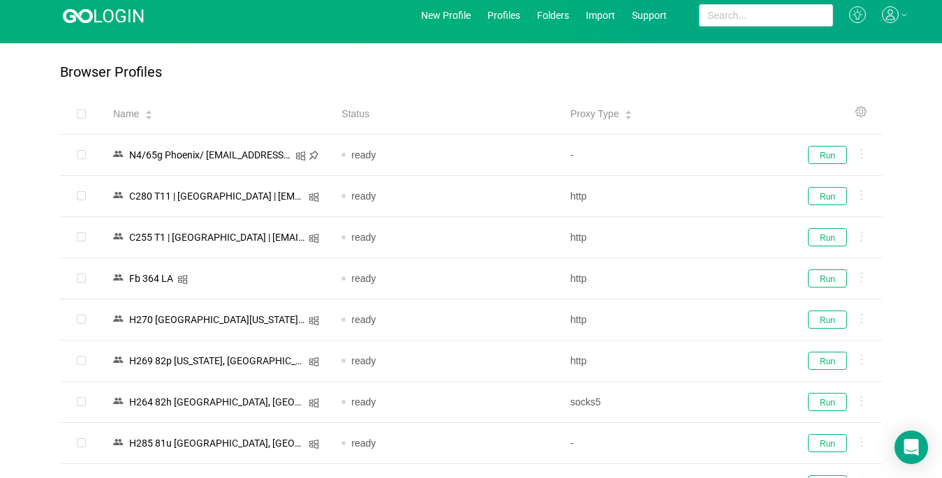
click at [703, 13] on icon at bounding box center [890, 14] width 17 height 17
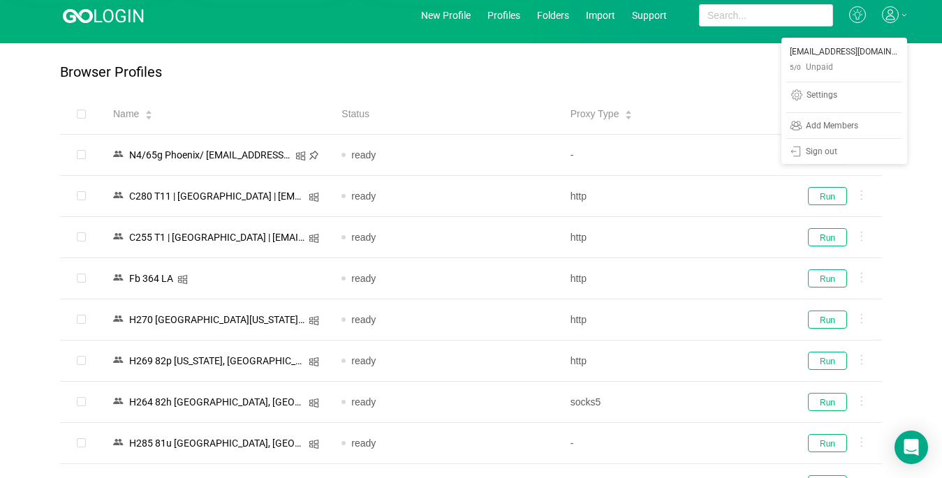
click at [703, 10] on icon at bounding box center [890, 14] width 17 height 17
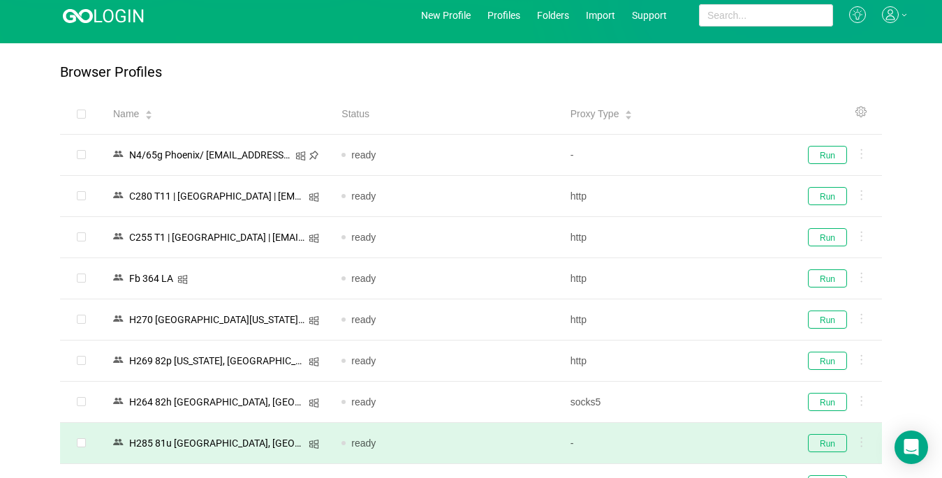
scroll to position [0, 0]
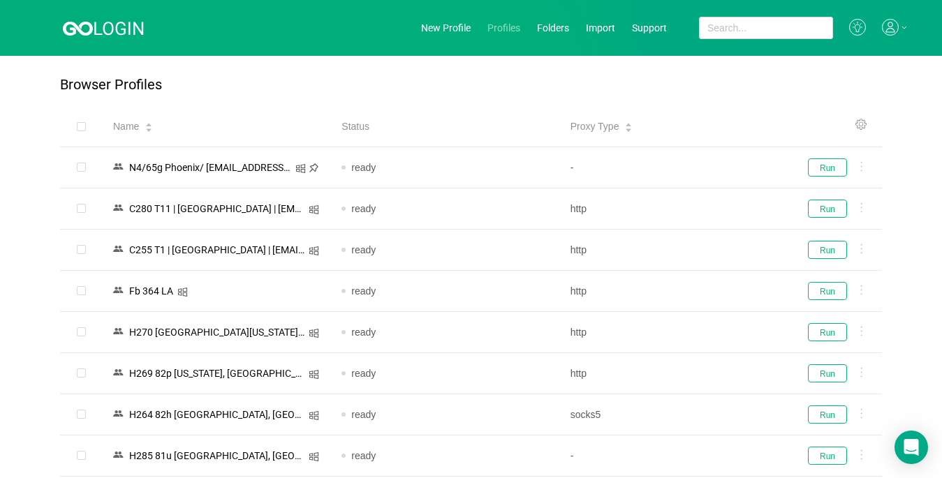
click at [507, 24] on link "Profiles" at bounding box center [503, 27] width 33 height 11
